Goal: Task Accomplishment & Management: Manage account settings

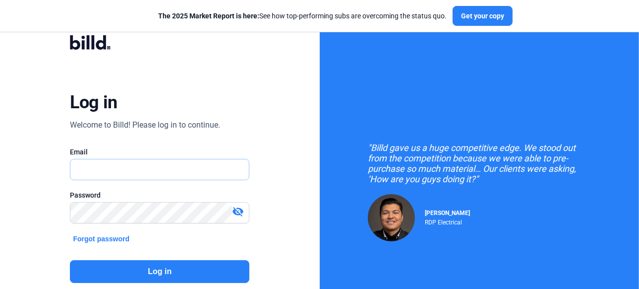
type input "[PERSON_NAME][EMAIL_ADDRESS][DOMAIN_NAME]"
click at [153, 273] on button "Log in" at bounding box center [160, 271] width 180 height 23
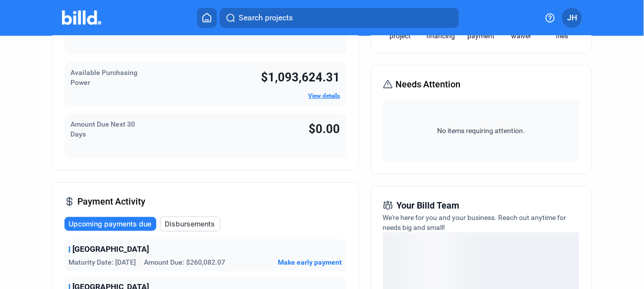
scroll to position [149, 0]
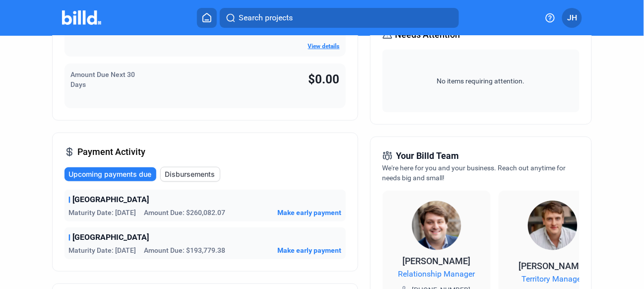
click at [126, 175] on span "Upcoming payments due" at bounding box center [109, 174] width 83 height 10
click at [120, 175] on span "Upcoming payments due" at bounding box center [109, 174] width 83 height 10
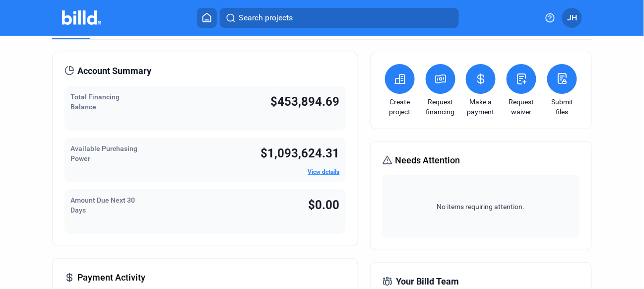
scroll to position [0, 0]
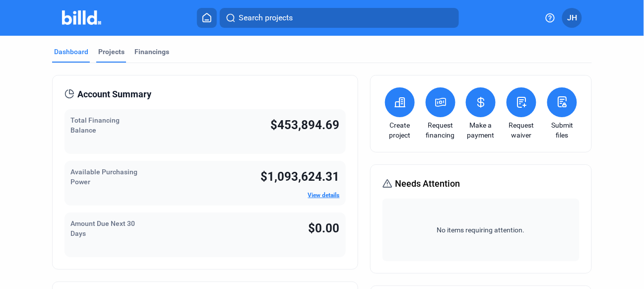
click at [103, 54] on div "Projects" at bounding box center [111, 52] width 26 height 10
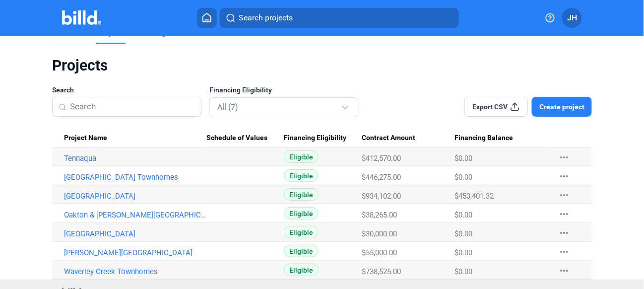
scroll to position [34, 0]
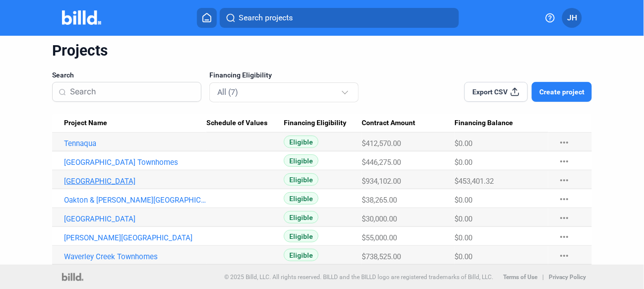
click at [118, 181] on link "[GEOGRAPHIC_DATA]" at bounding box center [135, 181] width 142 height 9
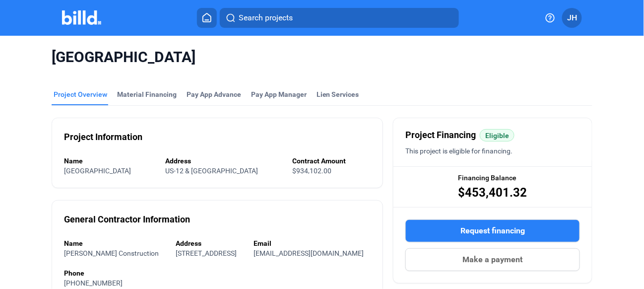
click at [204, 22] on icon at bounding box center [207, 17] width 8 height 8
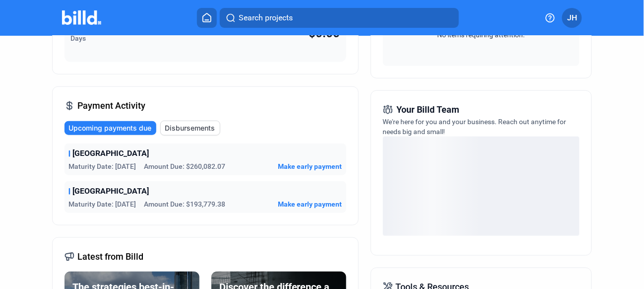
scroll to position [198, 0]
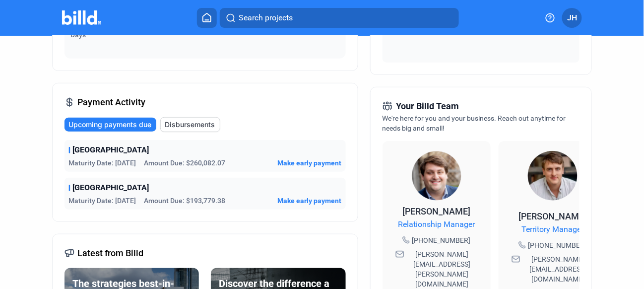
click at [135, 163] on span "Maturity Date: [DATE]" at bounding box center [101, 163] width 67 height 10
click at [293, 162] on span "Make early payment" at bounding box center [310, 163] width 64 height 10
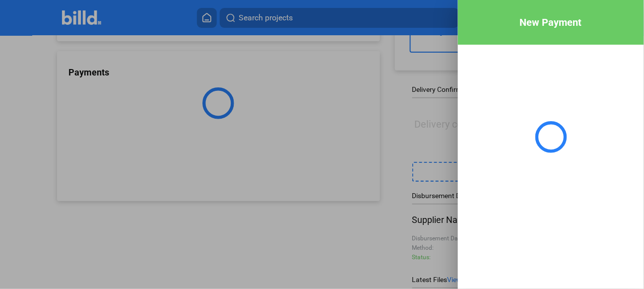
scroll to position [110, 0]
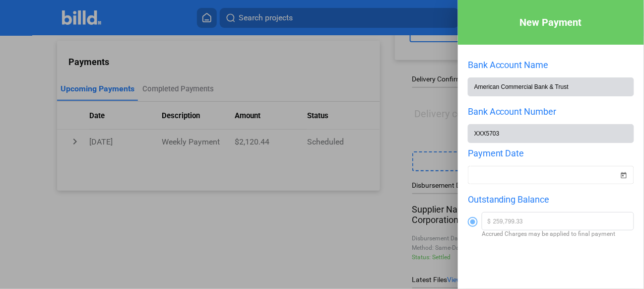
click at [154, 86] on div at bounding box center [322, 144] width 644 height 289
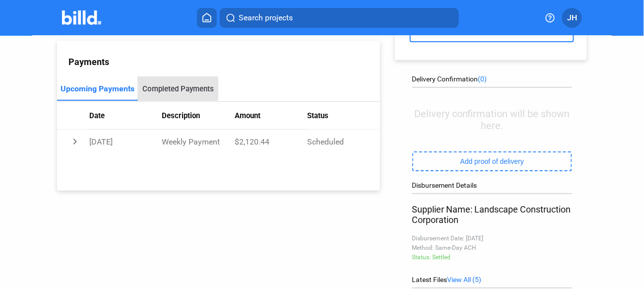
click at [154, 87] on div "Completed Payments" at bounding box center [177, 88] width 71 height 9
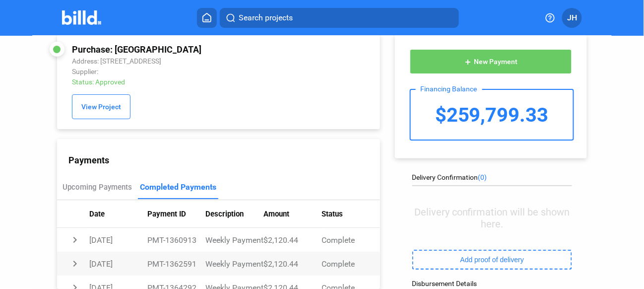
scroll to position [10, 0]
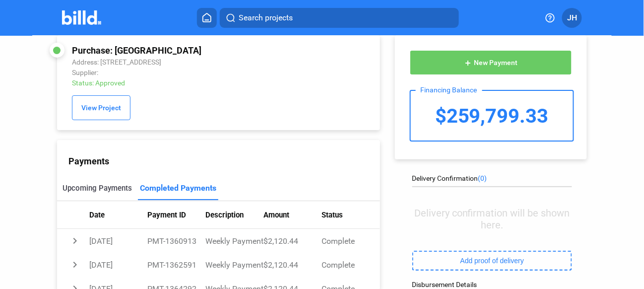
click at [110, 187] on div "Upcoming Payments" at bounding box center [97, 188] width 69 height 9
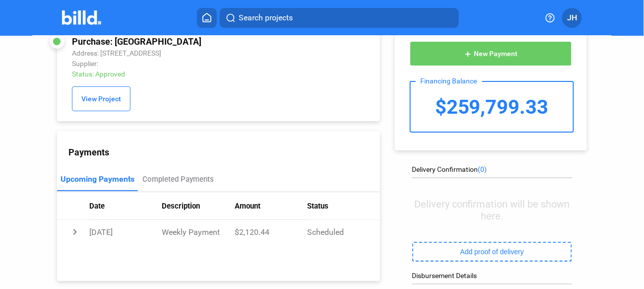
scroll to position [0, 0]
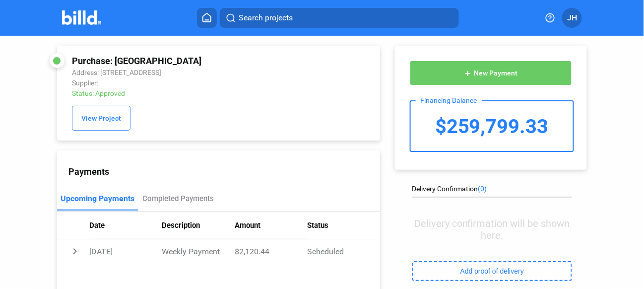
click at [206, 19] on icon at bounding box center [207, 17] width 10 height 9
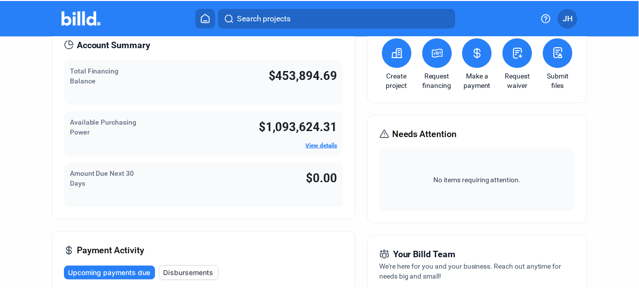
scroll to position [50, 0]
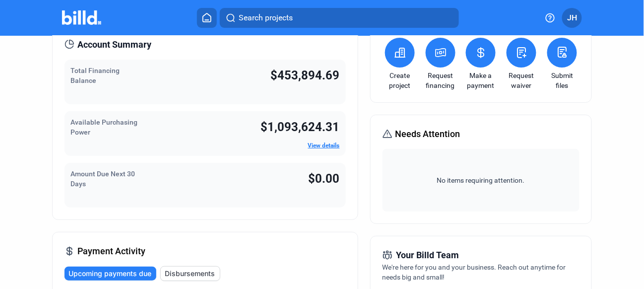
click at [574, 15] on span "JH" at bounding box center [572, 18] width 10 height 12
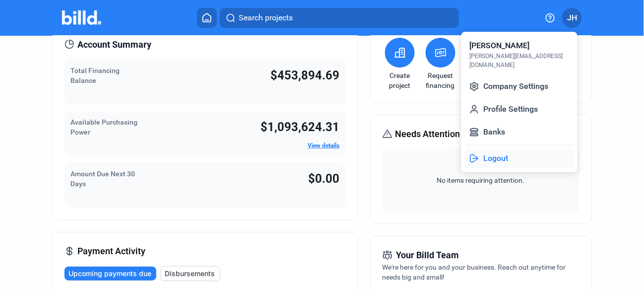
click at [507, 151] on button "Logout" at bounding box center [519, 158] width 108 height 20
